Goal: Task Accomplishment & Management: Manage account settings

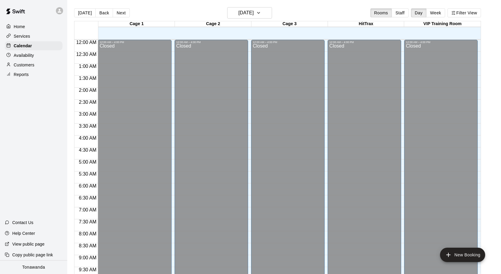
scroll to position [318, 0]
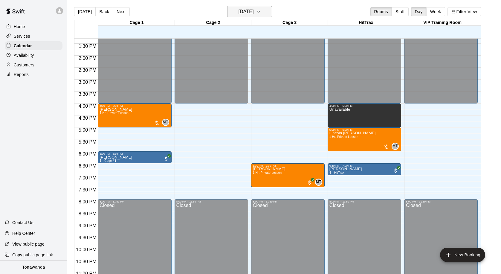
click at [244, 14] on h6 "[DATE]" at bounding box center [245, 11] width 15 height 8
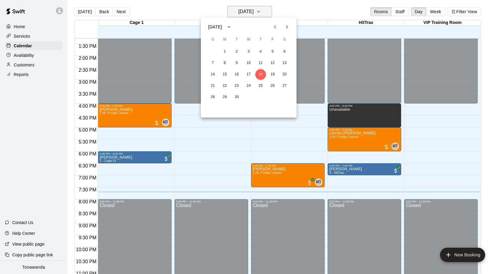
click at [244, 14] on div at bounding box center [250, 137] width 501 height 274
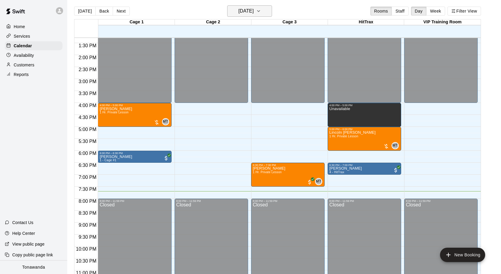
click at [250, 10] on h6 "[DATE]" at bounding box center [245, 11] width 15 height 8
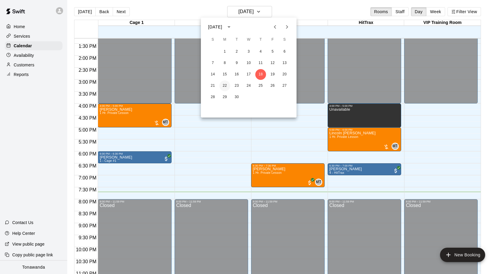
click at [226, 87] on button "22" at bounding box center [224, 85] width 11 height 11
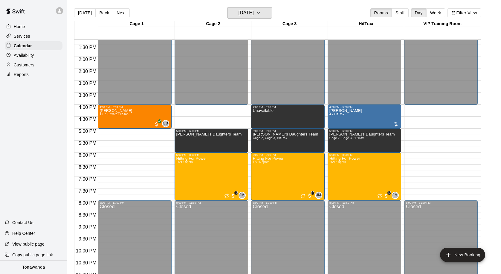
scroll to position [315, 0]
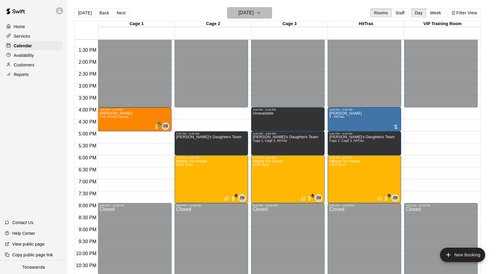
click at [243, 14] on h6 "Monday Sep 22" at bounding box center [245, 13] width 15 height 8
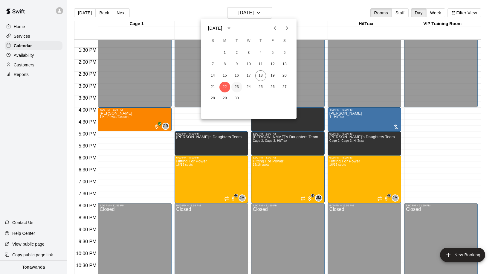
click at [236, 86] on button "23" at bounding box center [236, 87] width 11 height 11
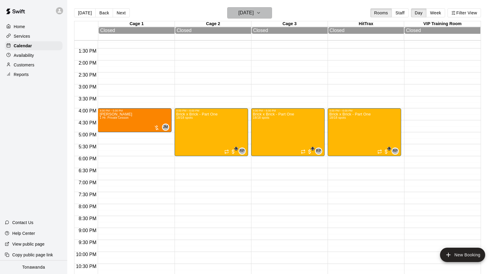
click at [238, 11] on h6 "Tuesday Sep 23" at bounding box center [245, 13] width 15 height 8
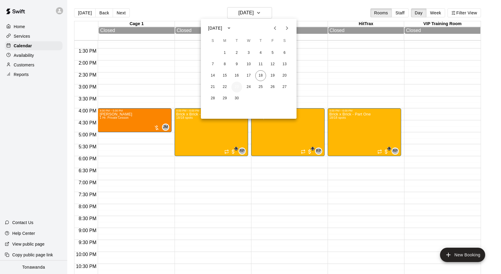
click at [237, 89] on button "23" at bounding box center [236, 87] width 11 height 11
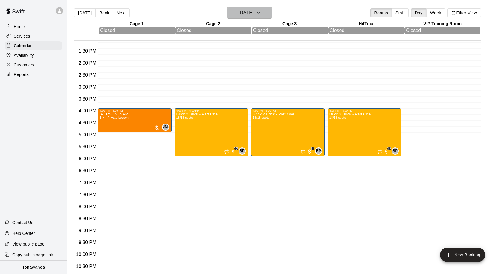
click at [249, 15] on h6 "Tuesday Sep 23" at bounding box center [245, 13] width 15 height 8
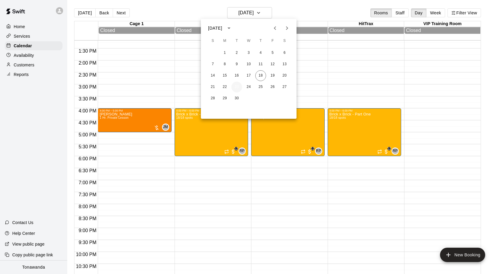
click at [238, 87] on button "23" at bounding box center [236, 87] width 11 height 11
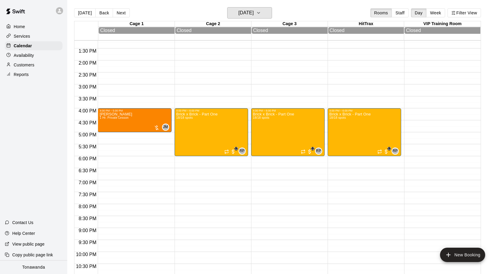
scroll to position [314, 0]
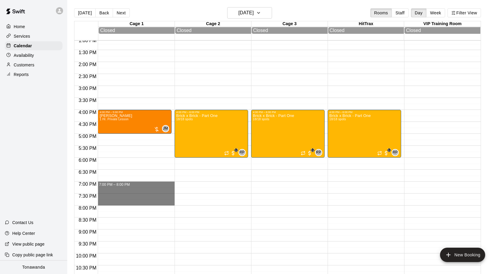
drag, startPoint x: 111, startPoint y: 182, endPoint x: 114, endPoint y: 205, distance: 23.3
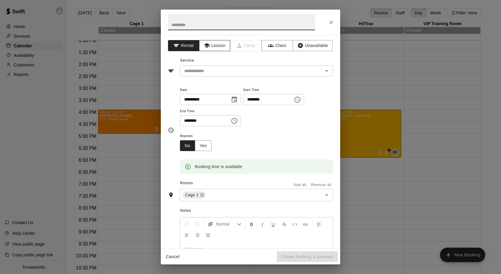
click at [214, 45] on button "Lesson" at bounding box center [214, 45] width 31 height 11
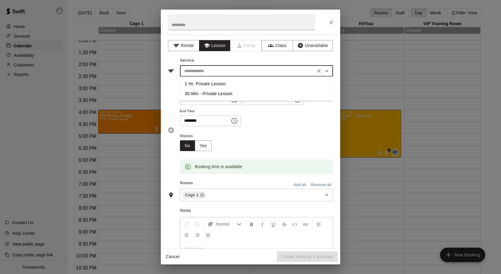
click at [211, 72] on input "text" at bounding box center [248, 70] width 132 height 7
click at [199, 85] on li "1 Hr. Private Lesson" at bounding box center [256, 84] width 153 height 10
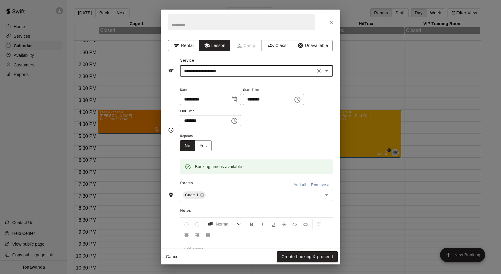
type input "**********"
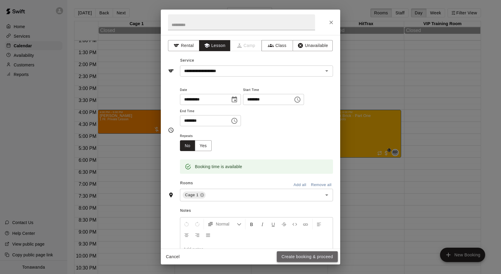
click at [294, 254] on button "Create booking & proceed" at bounding box center [307, 256] width 61 height 11
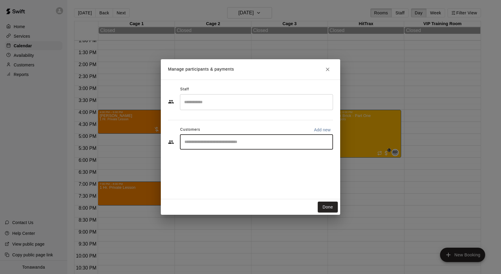
click at [207, 140] on input "Start typing to search customers..." at bounding box center [257, 142] width 148 height 6
type input "*******"
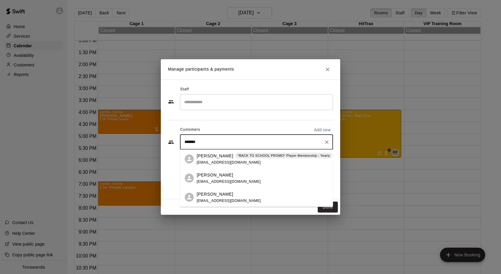
click at [202, 157] on p "[PERSON_NAME]" at bounding box center [215, 156] width 36 height 6
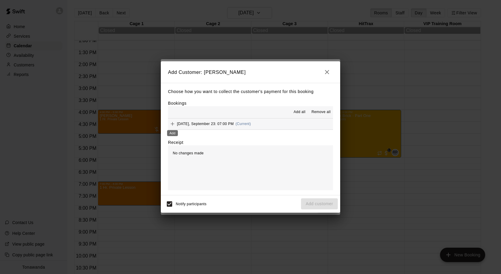
click at [175, 124] on icon "Add" at bounding box center [173, 124] width 6 height 6
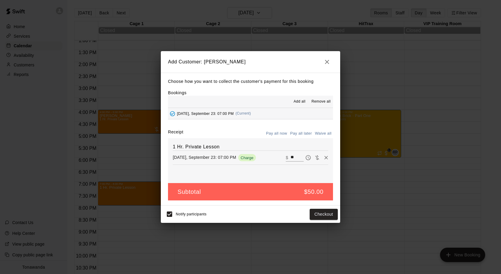
click at [302, 133] on button "Pay all later" at bounding box center [301, 133] width 25 height 9
click at [321, 214] on button "Add customer" at bounding box center [319, 214] width 37 height 11
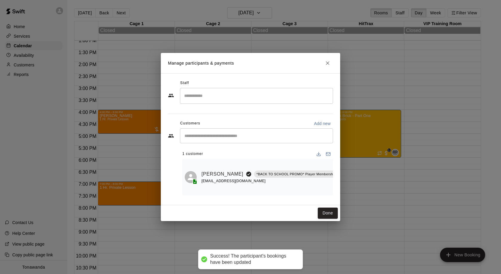
click at [197, 98] on input "Search staff" at bounding box center [257, 96] width 148 height 10
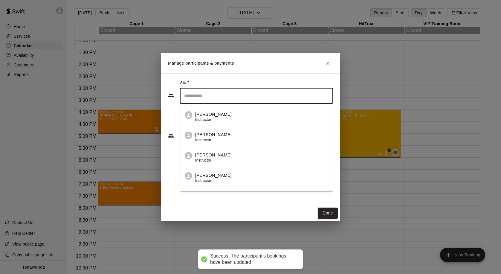
scroll to position [95, 0]
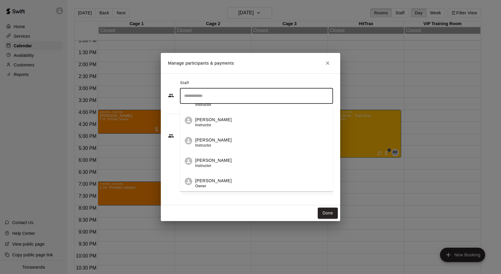
click at [202, 123] on div "Matt Tyree Instructor" at bounding box center [213, 123] width 36 height 12
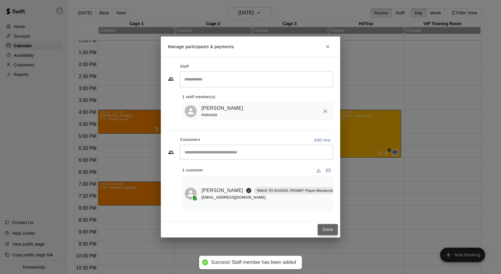
click at [327, 231] on button "Done" at bounding box center [328, 229] width 20 height 11
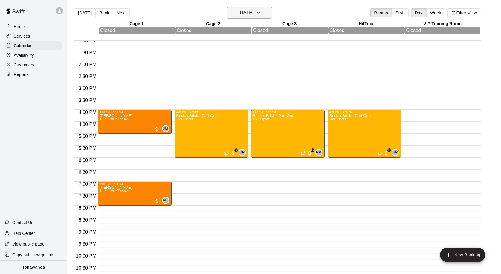
click at [243, 13] on h6 "Tuesday Sep 23" at bounding box center [245, 13] width 15 height 8
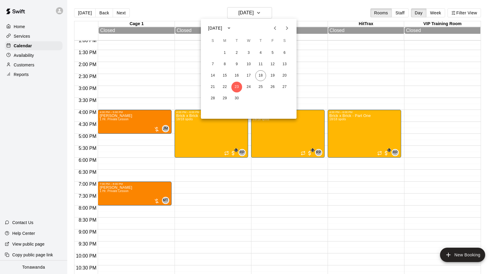
click at [239, 14] on div at bounding box center [250, 137] width 501 height 274
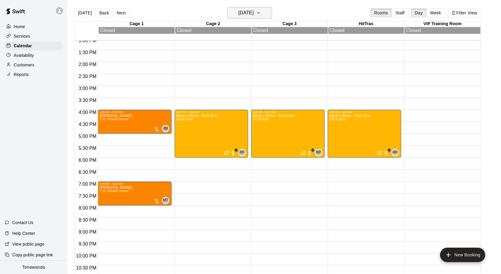
click at [239, 14] on h6 "Tuesday Sep 23" at bounding box center [245, 13] width 15 height 8
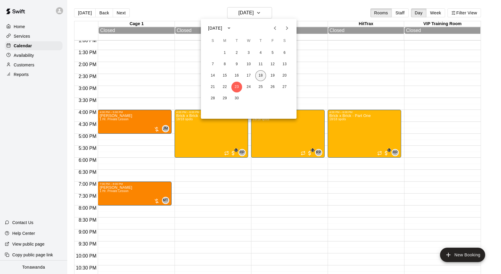
click at [261, 75] on button "18" at bounding box center [260, 75] width 11 height 11
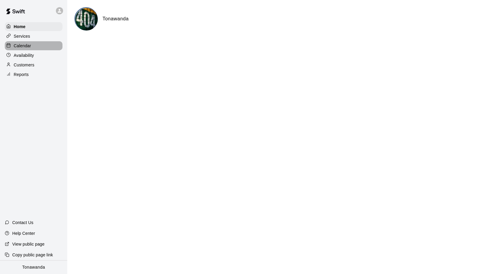
click at [22, 46] on p "Calendar" at bounding box center [22, 46] width 17 height 6
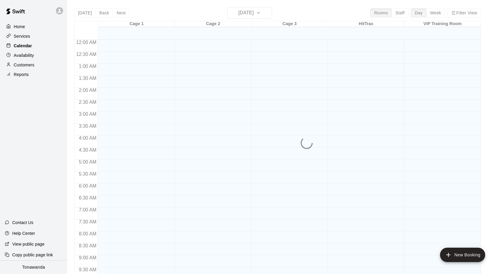
scroll to position [315, 0]
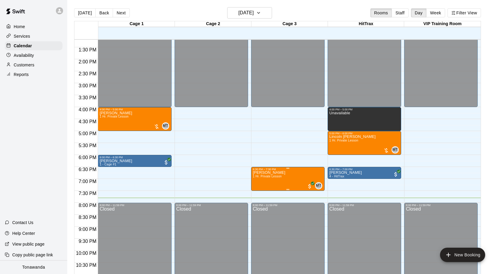
click at [257, 173] on p "[PERSON_NAME]" at bounding box center [269, 173] width 33 height 0
click at [261, 193] on img "edit" at bounding box center [259, 193] width 7 height 7
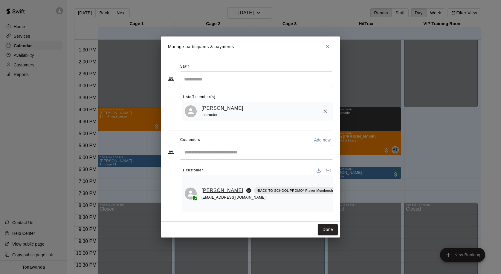
click at [208, 193] on link "[PERSON_NAME]" at bounding box center [223, 191] width 42 height 8
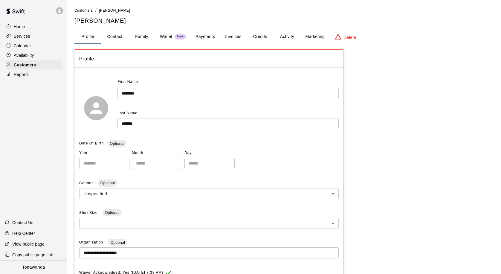
click at [289, 36] on button "Activity" at bounding box center [287, 37] width 27 height 14
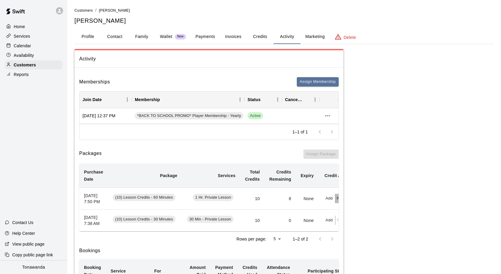
click at [338, 202] on button "Redeem" at bounding box center [345, 198] width 18 height 9
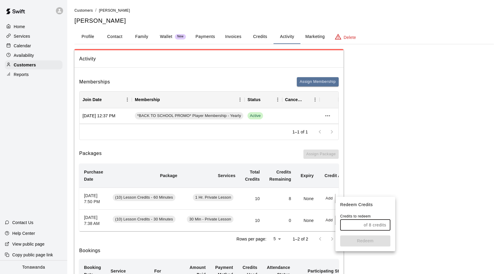
click at [345, 224] on input "text" at bounding box center [350, 224] width 21 height 11
type input "*"
click at [356, 241] on button "Redeem" at bounding box center [365, 240] width 50 height 11
